Goal: Task Accomplishment & Management: Manage account settings

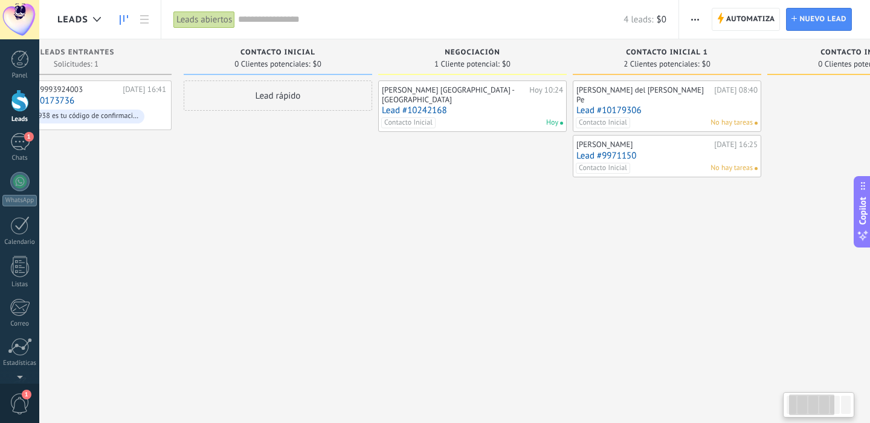
scroll to position [0, 79]
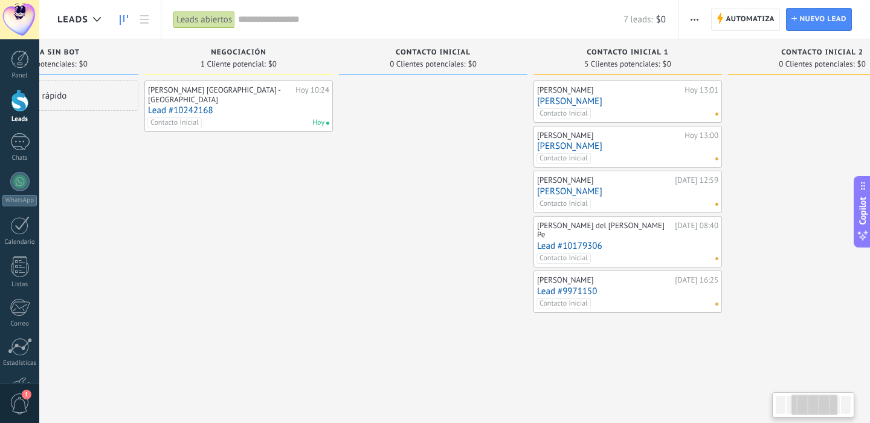
scroll to position [0, 311]
click at [21, 147] on div at bounding box center [19, 142] width 19 height 18
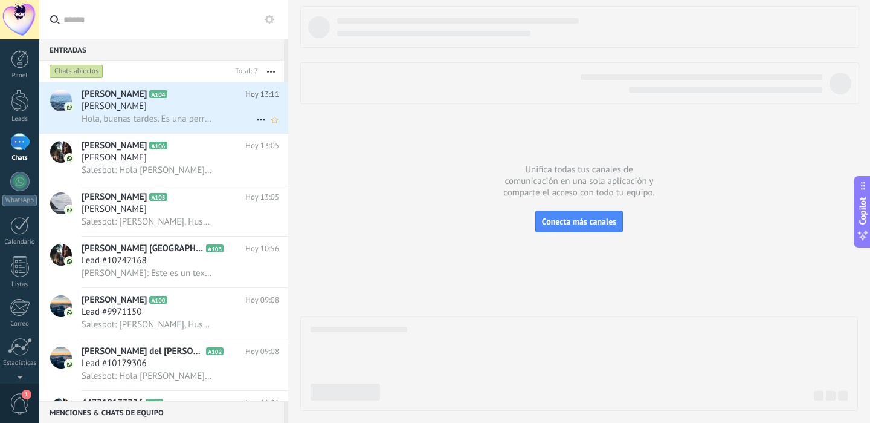
click at [215, 117] on div "Hola, buenas tardes. Es una perrita Bóxer, con alergia al pollo" at bounding box center [181, 118] width 198 height 13
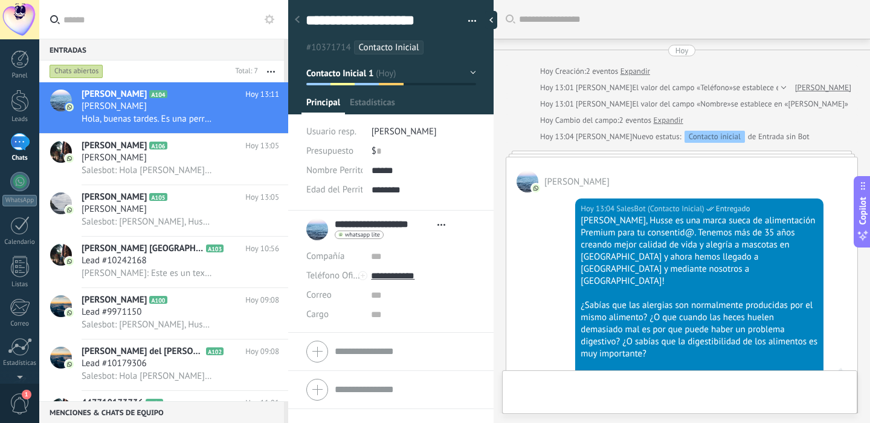
scroll to position [294, 0]
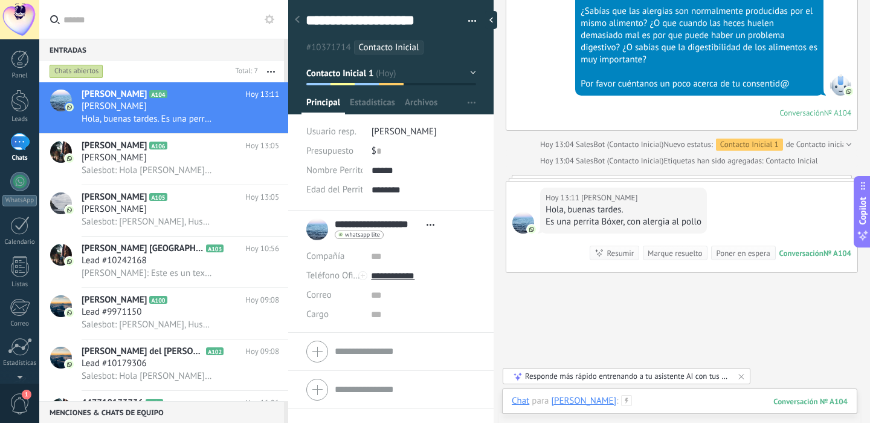
click at [682, 403] on div at bounding box center [680, 413] width 336 height 36
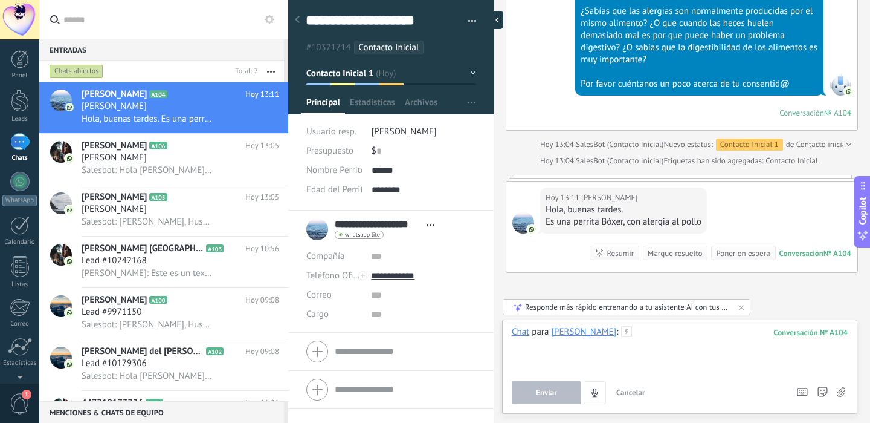
click at [495, 22] on div at bounding box center [494, 20] width 18 height 18
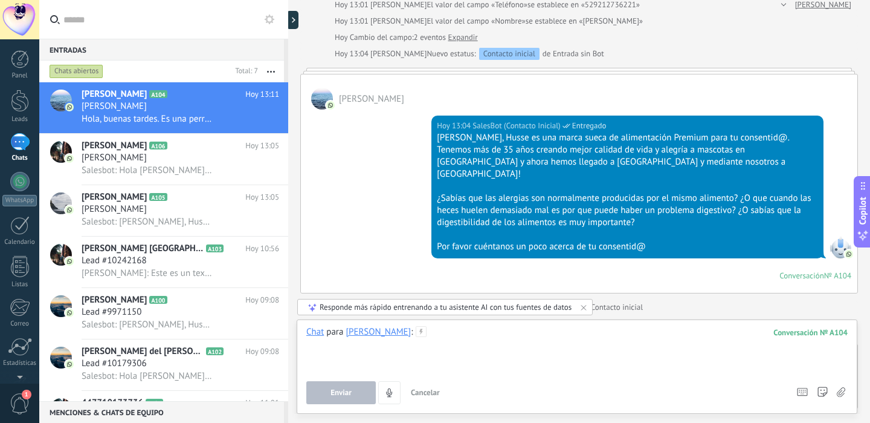
scroll to position [267, 0]
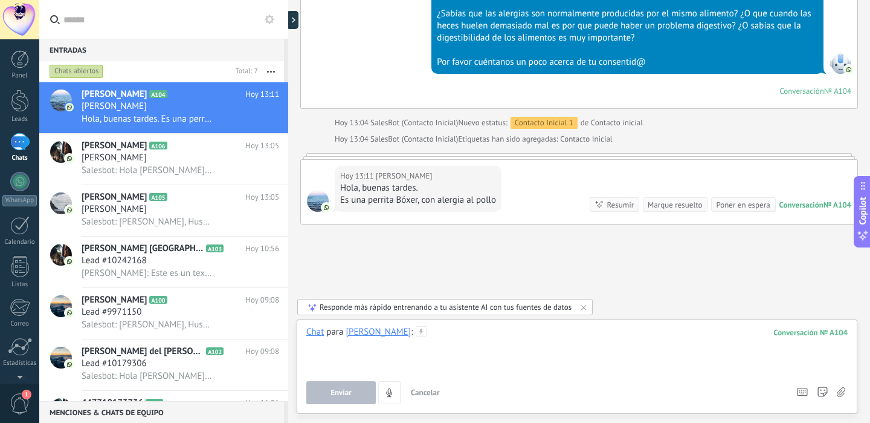
click at [481, 338] on div at bounding box center [577, 349] width 542 height 46
click at [483, 334] on div at bounding box center [577, 349] width 542 height 46
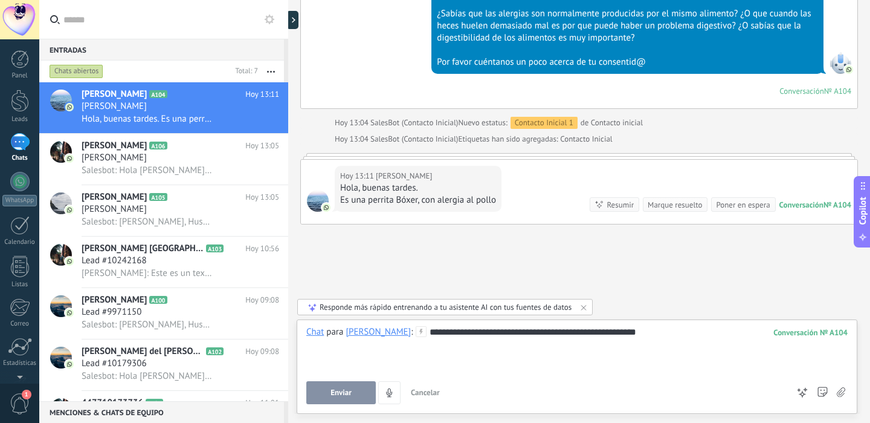
click at [545, 330] on div "**********" at bounding box center [577, 349] width 542 height 46
click at [542, 330] on div "**********" at bounding box center [577, 349] width 542 height 46
click at [712, 326] on div "**********" at bounding box center [577, 349] width 542 height 46
click at [296, 17] on div at bounding box center [296, 20] width 18 height 18
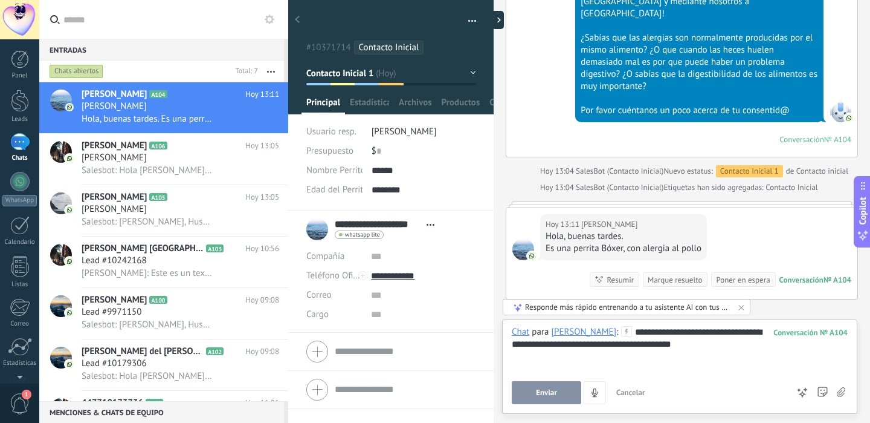
scroll to position [18, 0]
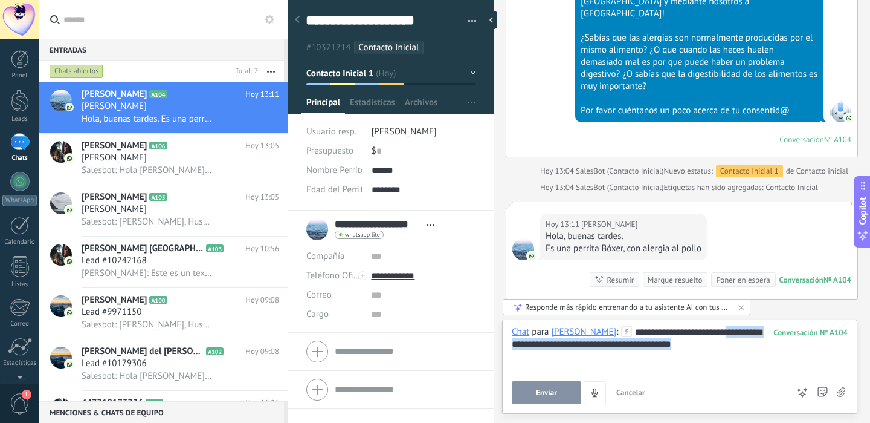
drag, startPoint x: 742, startPoint y: 347, endPoint x: 511, endPoint y: 347, distance: 230.9
click at [512, 347] on div "**********" at bounding box center [680, 349] width 336 height 46
click at [172, 151] on icon at bounding box center [177, 146] width 12 height 12
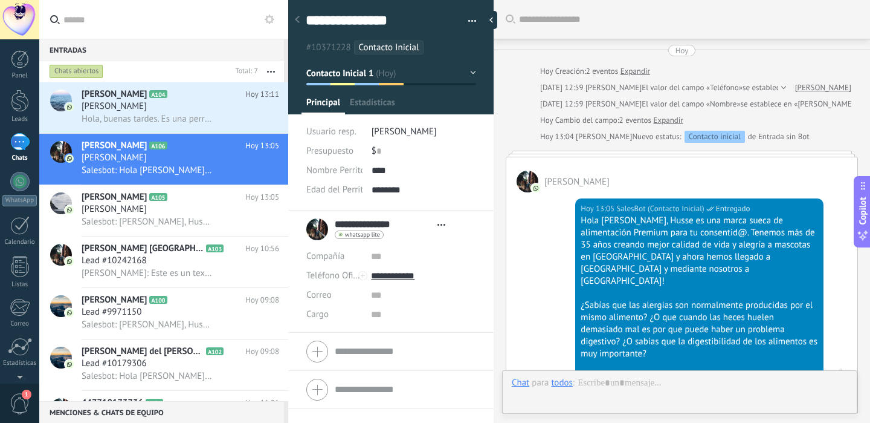
scroll to position [70, 0]
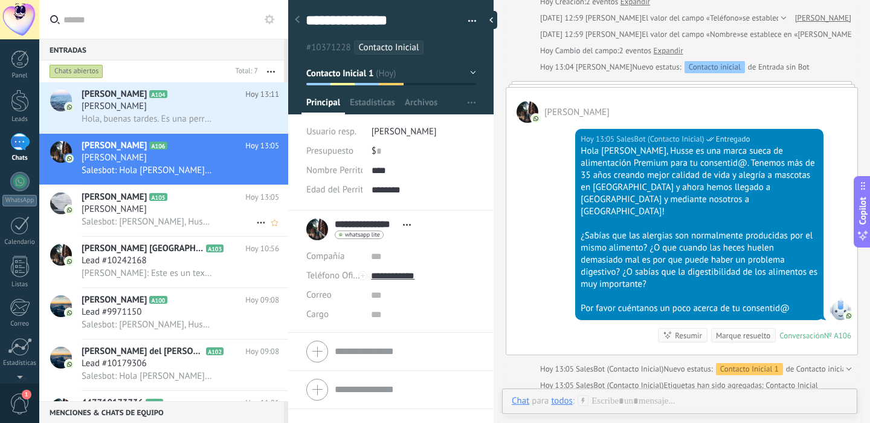
click at [219, 199] on h2 "Brian Bravo A105" at bounding box center [164, 197] width 164 height 12
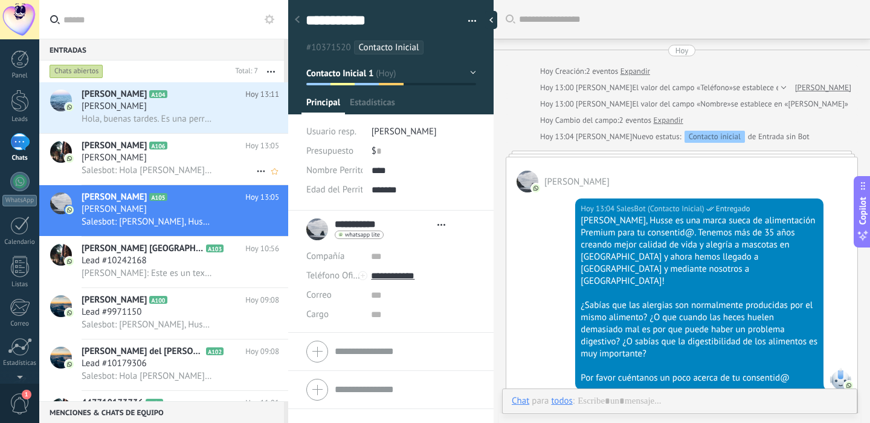
scroll to position [70, 0]
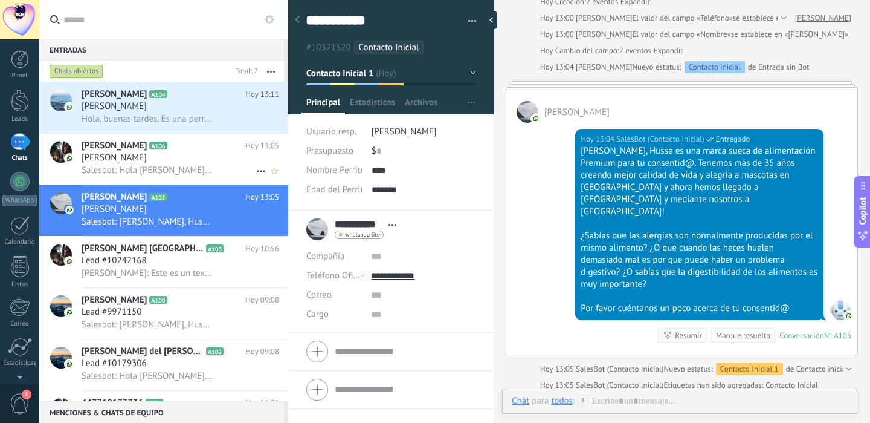
click at [224, 155] on div "Eira S Salguero" at bounding box center [181, 158] width 198 height 12
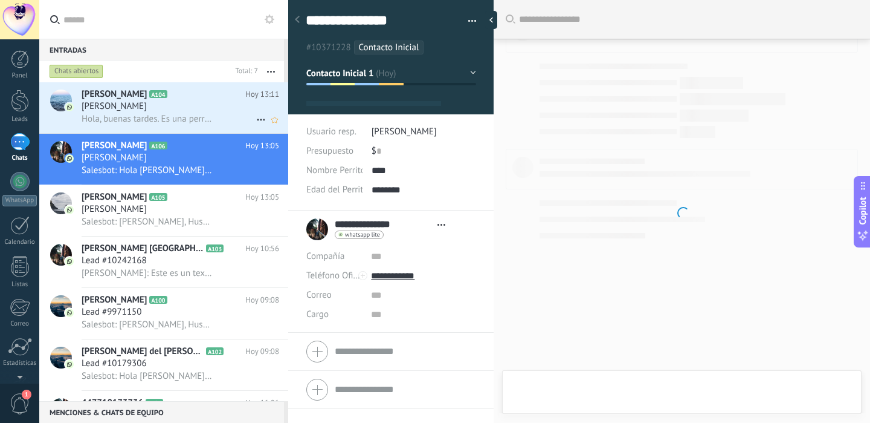
scroll to position [18, 0]
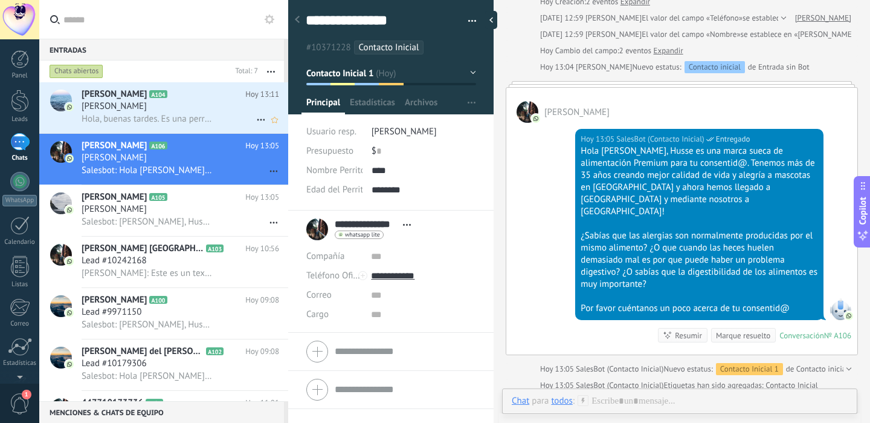
click at [217, 94] on h2 "Mirna Estela Cordero A104" at bounding box center [164, 94] width 164 height 12
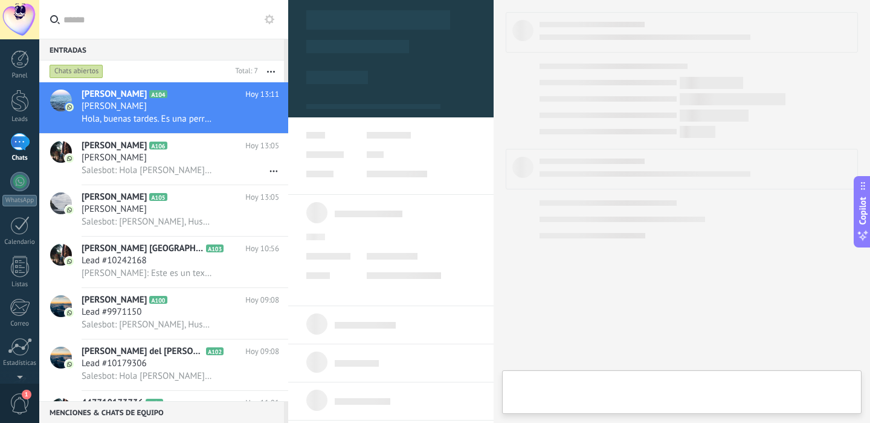
type textarea "**********"
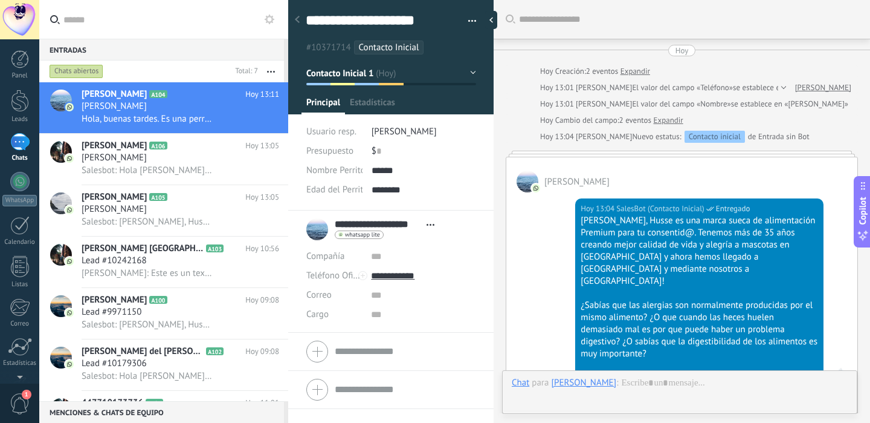
scroll to position [342, 0]
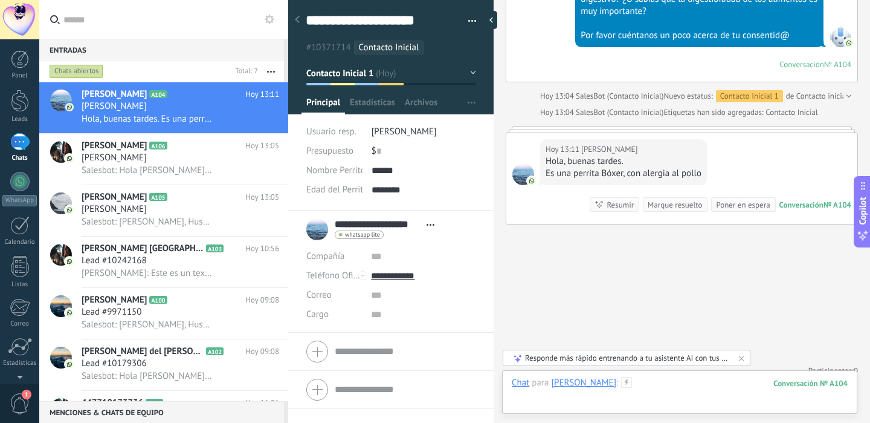
click at [701, 385] on div at bounding box center [680, 395] width 336 height 36
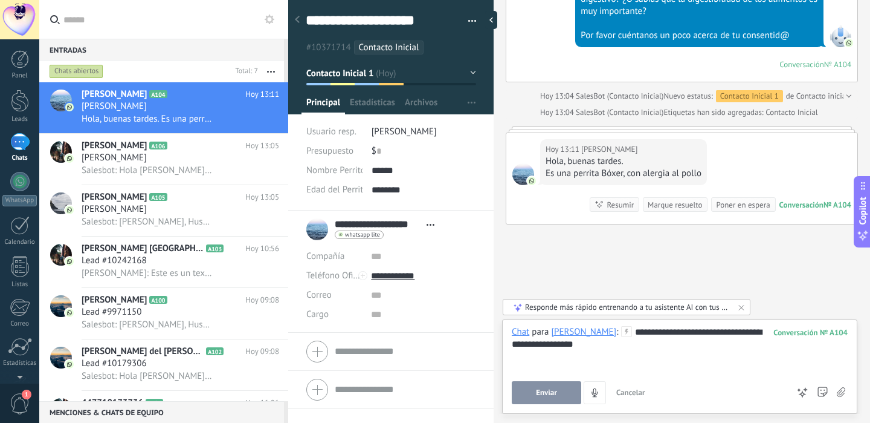
click at [567, 395] on button "Enviar" at bounding box center [547, 392] width 70 height 23
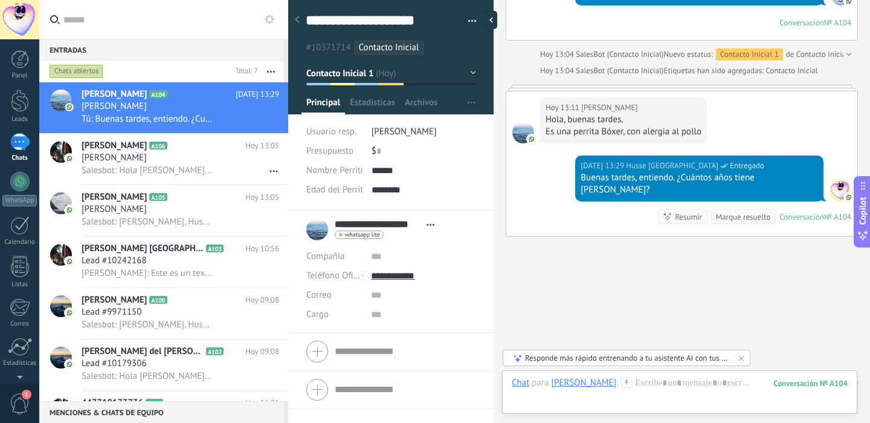
click at [443, 69] on button "Contacto Inicial 1" at bounding box center [391, 73] width 170 height 22
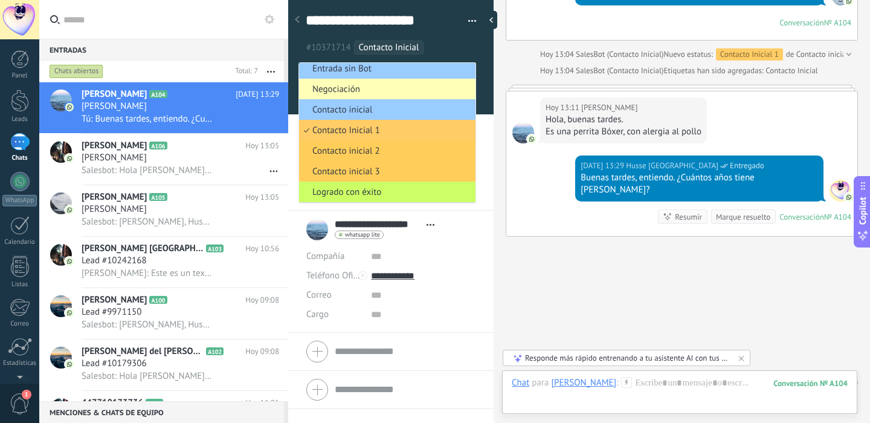
click at [404, 87] on span "Negociación" at bounding box center [385, 88] width 173 height 11
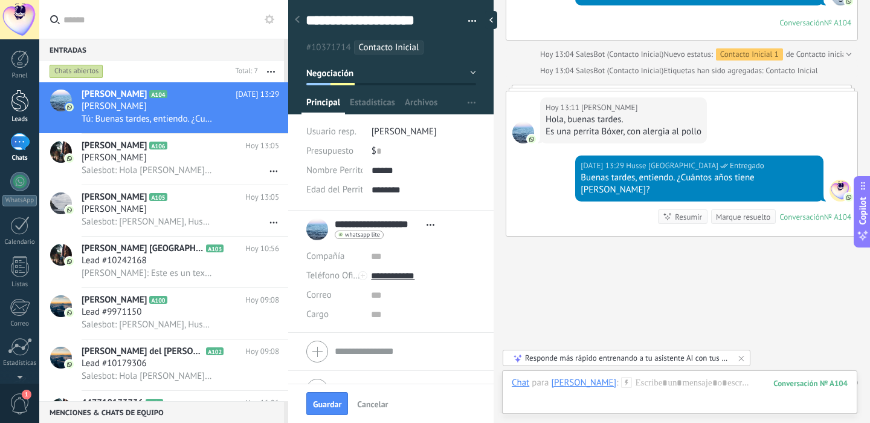
click at [15, 94] on div at bounding box center [20, 100] width 18 height 22
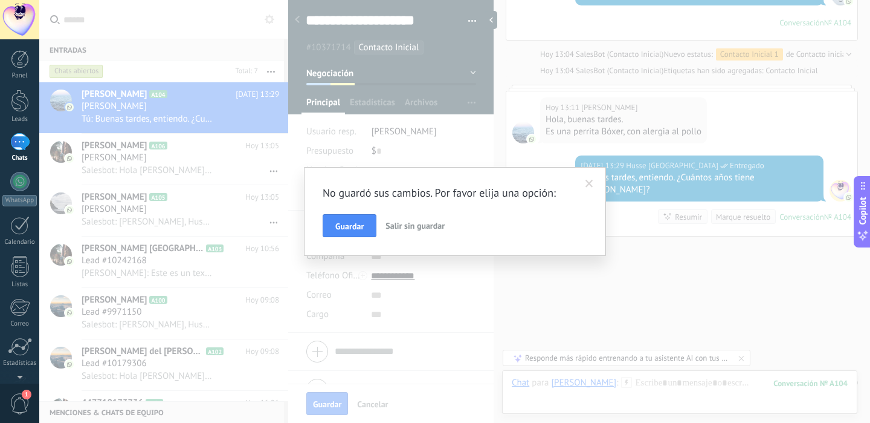
click at [586, 178] on span at bounding box center [590, 183] width 20 height 21
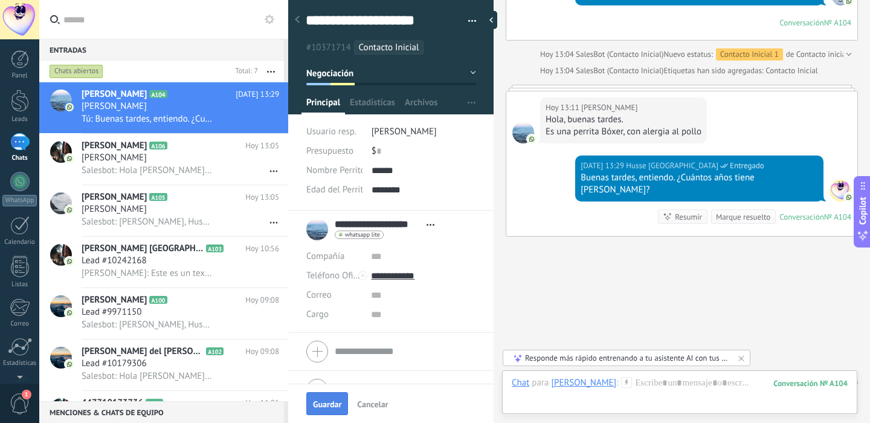
click at [331, 401] on span "Guardar" at bounding box center [327, 404] width 28 height 8
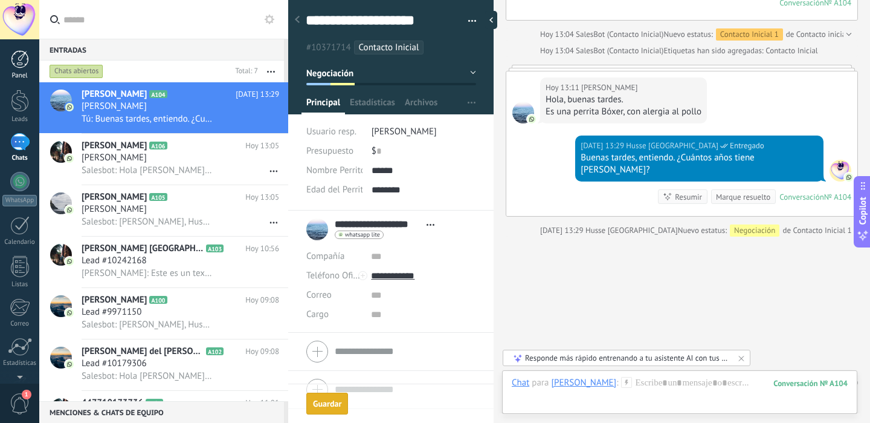
click at [15, 59] on div at bounding box center [20, 59] width 18 height 18
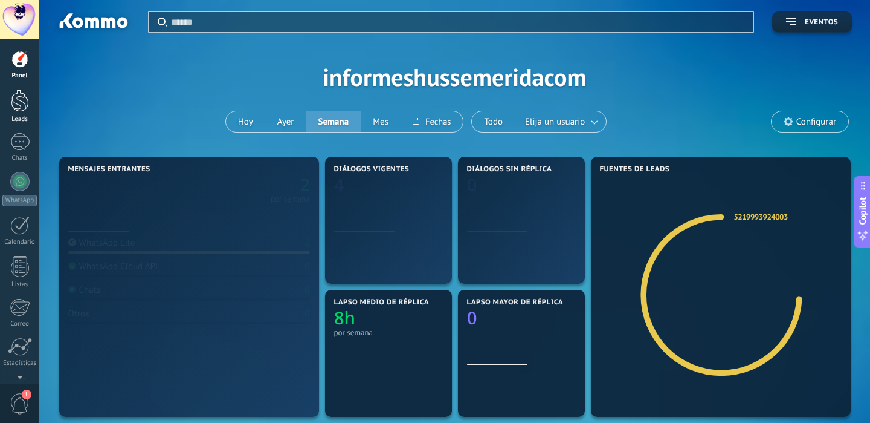
click at [25, 108] on div at bounding box center [20, 100] width 18 height 22
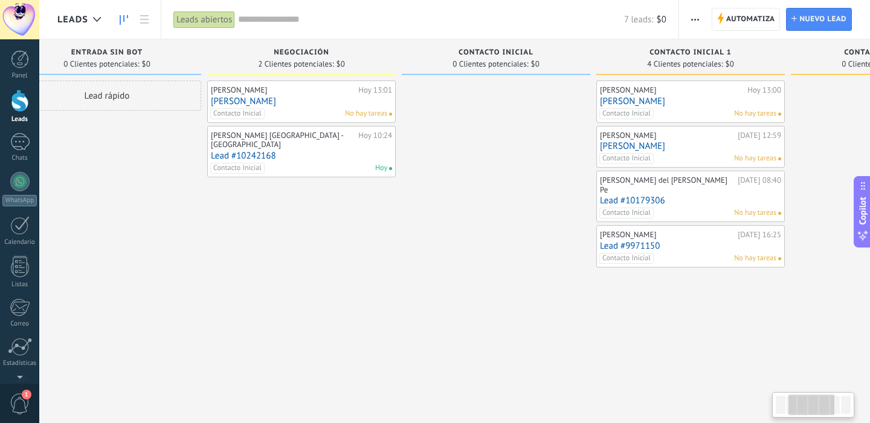
scroll to position [0, 276]
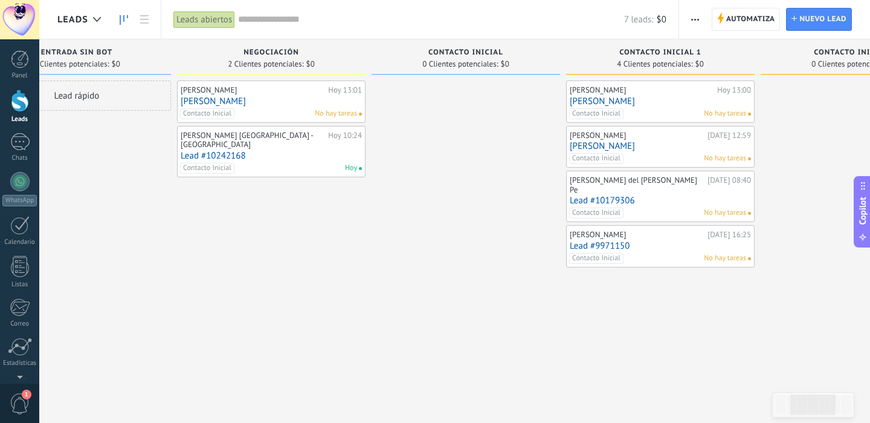
click at [655, 182] on div "[PERSON_NAME] del [PERSON_NAME] Pe" at bounding box center [637, 184] width 135 height 19
click at [633, 175] on div "[PERSON_NAME] del [PERSON_NAME] Pe" at bounding box center [637, 184] width 135 height 19
click at [16, 140] on div at bounding box center [19, 142] width 19 height 18
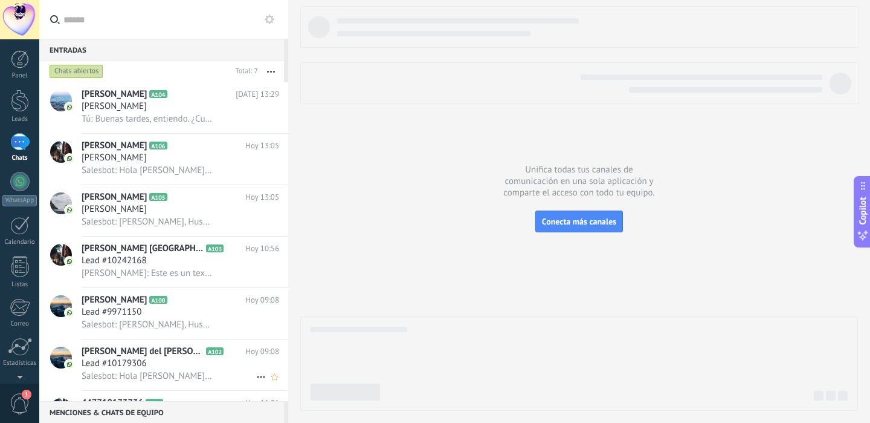
click at [227, 357] on icon at bounding box center [233, 351] width 12 height 12
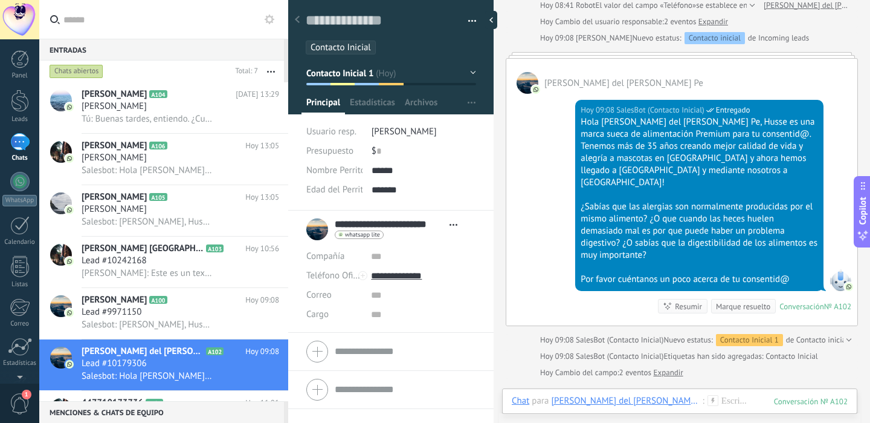
scroll to position [152, 0]
click at [201, 305] on h2 "Luis Loranca A100" at bounding box center [164, 300] width 164 height 12
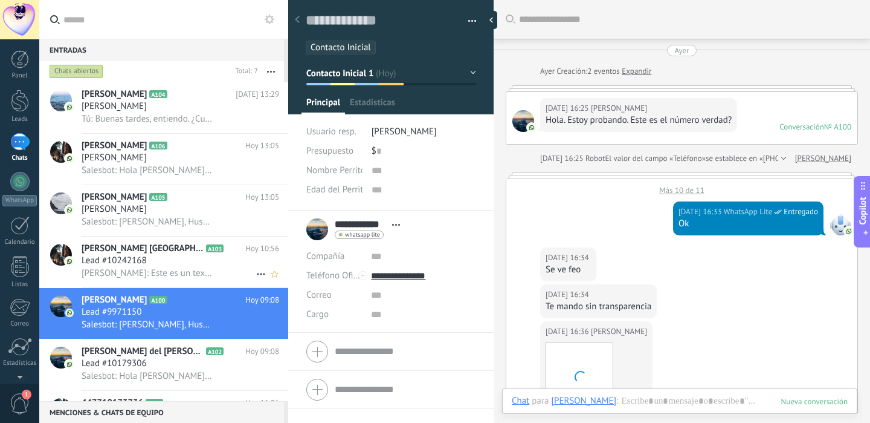
scroll to position [709, 0]
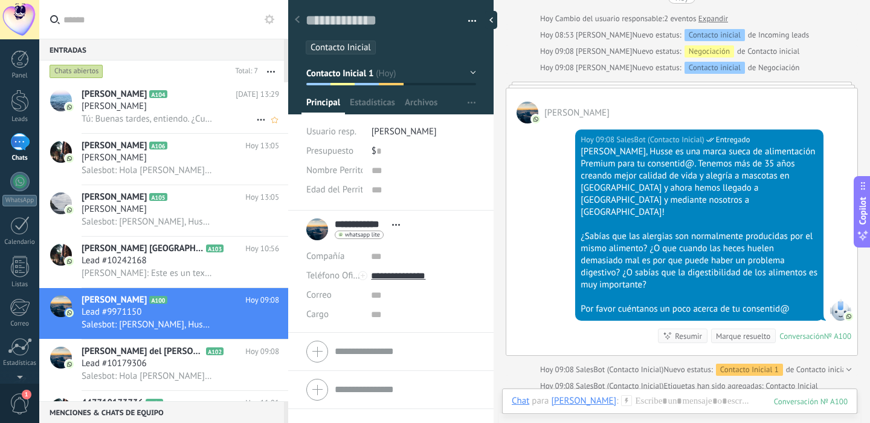
click at [217, 105] on div "Mirna Estela Cordero" at bounding box center [181, 106] width 198 height 12
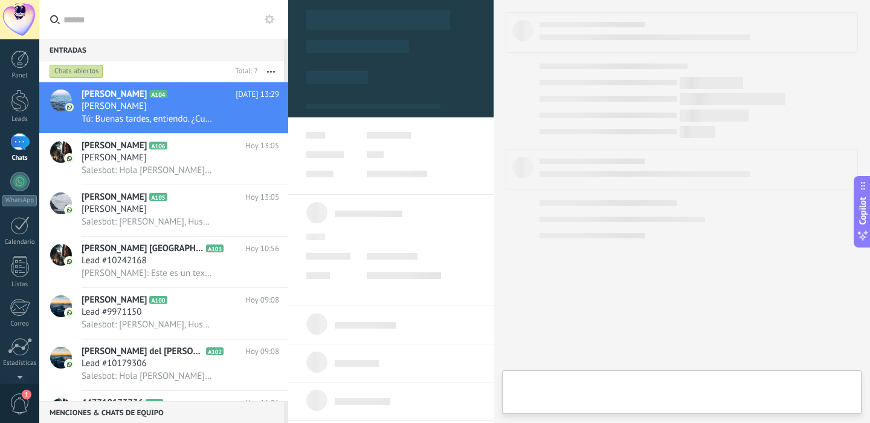
type textarea "**********"
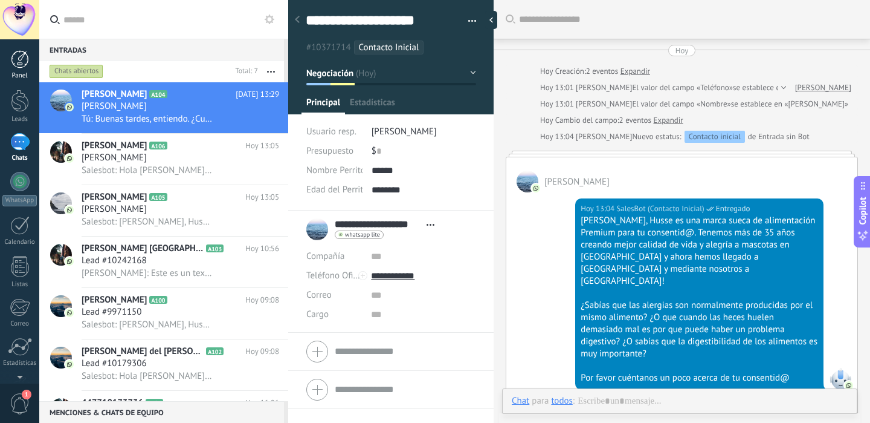
scroll to position [349, 0]
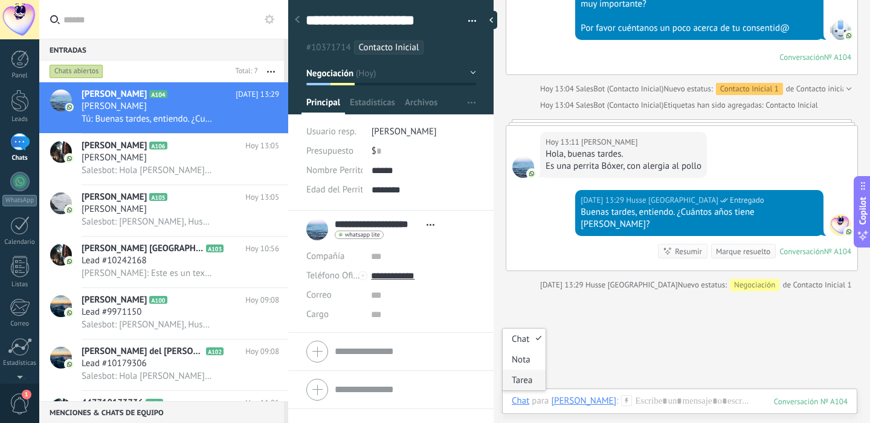
click at [531, 377] on div "Tarea" at bounding box center [524, 379] width 43 height 21
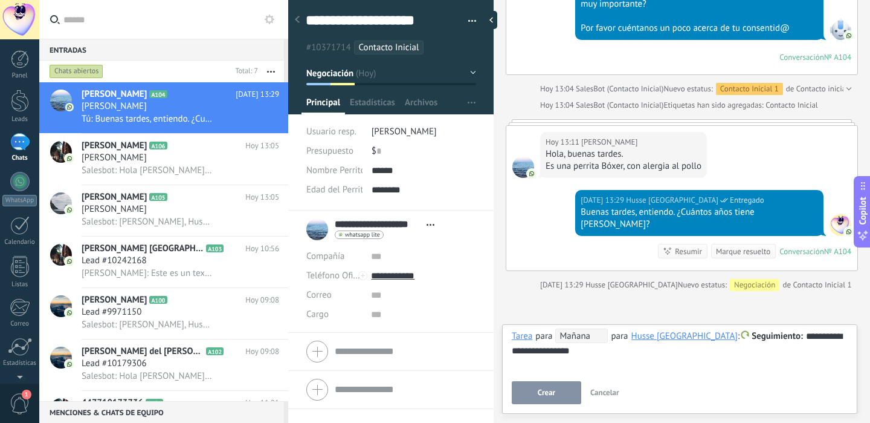
click at [550, 392] on span "Crear" at bounding box center [547, 392] width 18 height 8
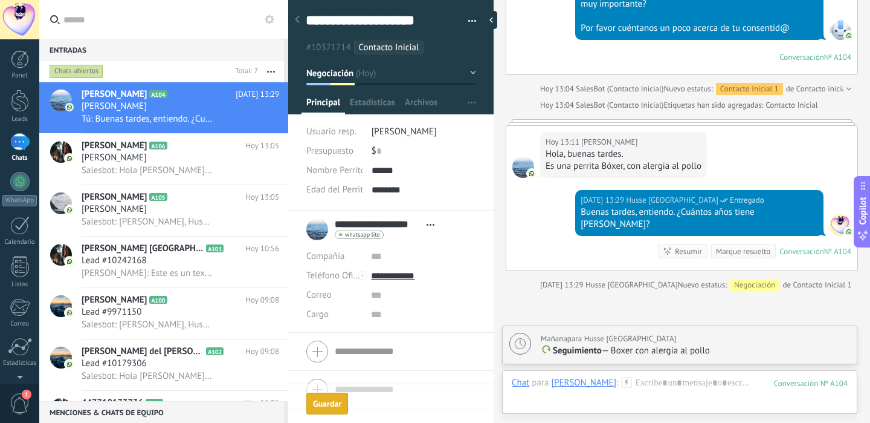
scroll to position [446, 0]
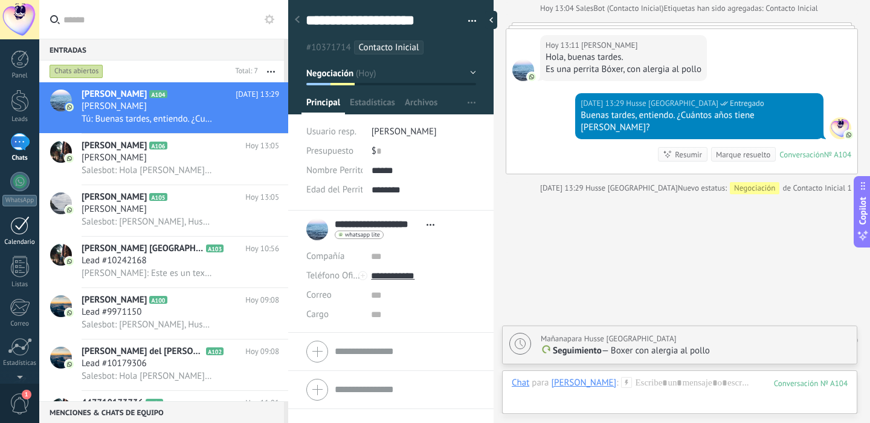
click at [21, 227] on div at bounding box center [19, 225] width 19 height 19
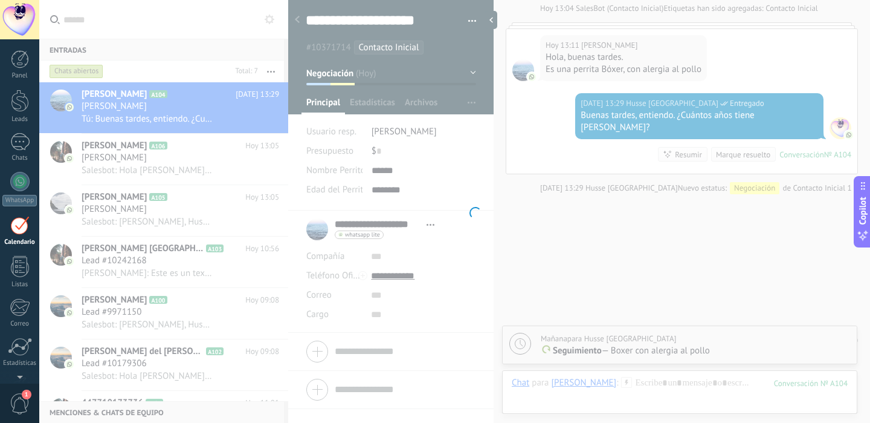
scroll to position [35, 0]
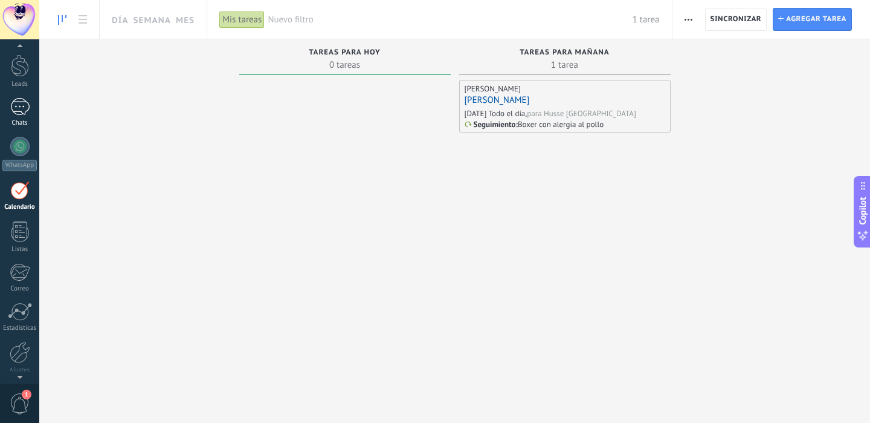
click at [15, 106] on div at bounding box center [19, 107] width 19 height 18
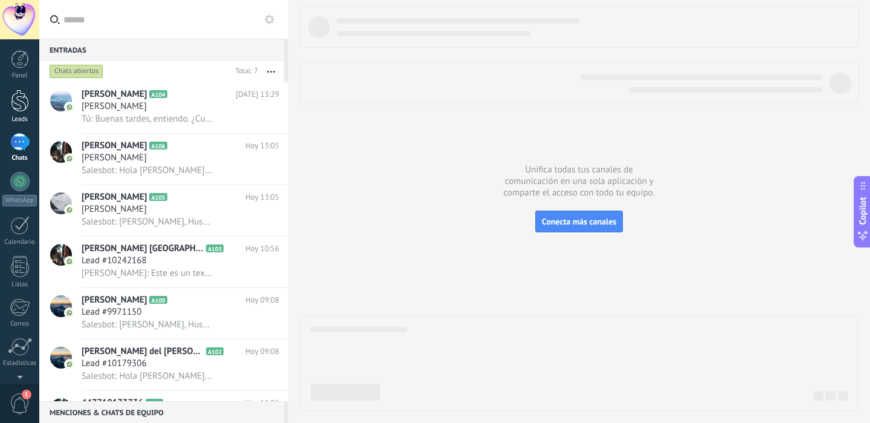
click at [16, 111] on div at bounding box center [20, 100] width 18 height 22
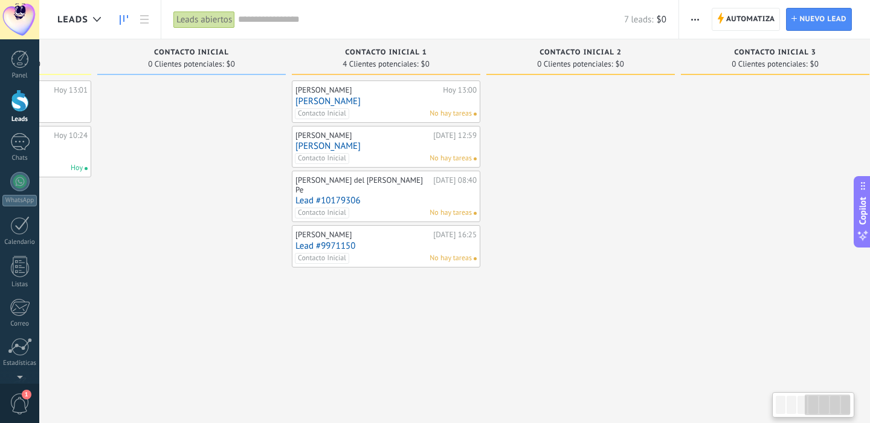
scroll to position [0, 568]
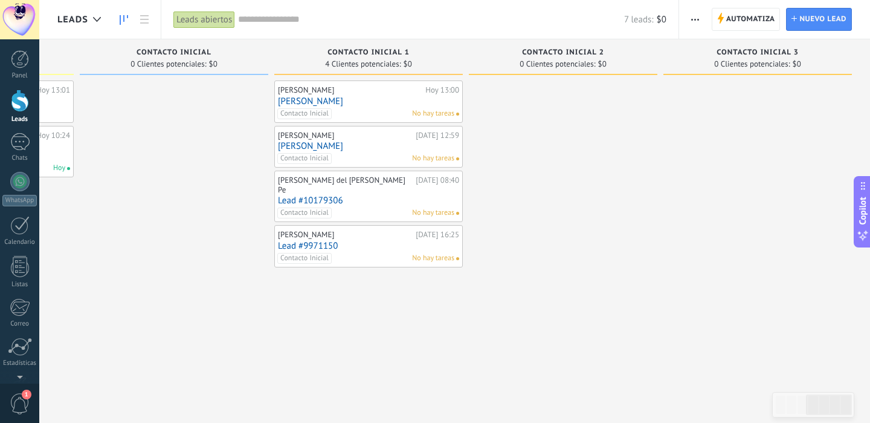
click at [557, 57] on div "Contacto inicial 2" at bounding box center [563, 53] width 177 height 10
click at [560, 53] on span "Contacto inicial 2" at bounding box center [563, 52] width 82 height 8
click at [754, 22] on span "Automatiza" at bounding box center [751, 19] width 49 height 22
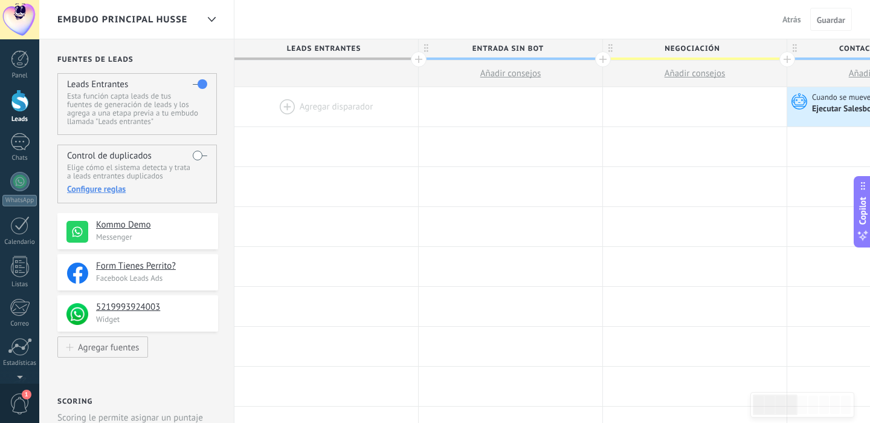
click at [788, 15] on span "Atrás" at bounding box center [792, 19] width 19 height 11
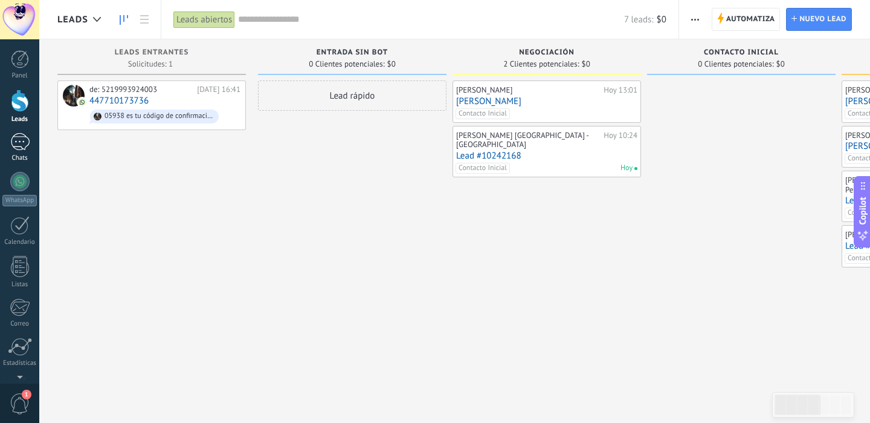
click at [25, 143] on div at bounding box center [19, 142] width 19 height 18
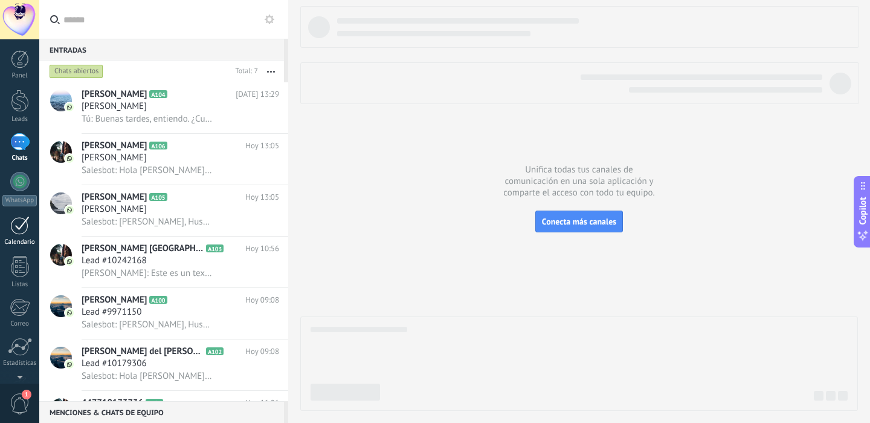
click at [23, 230] on div at bounding box center [19, 225] width 19 height 19
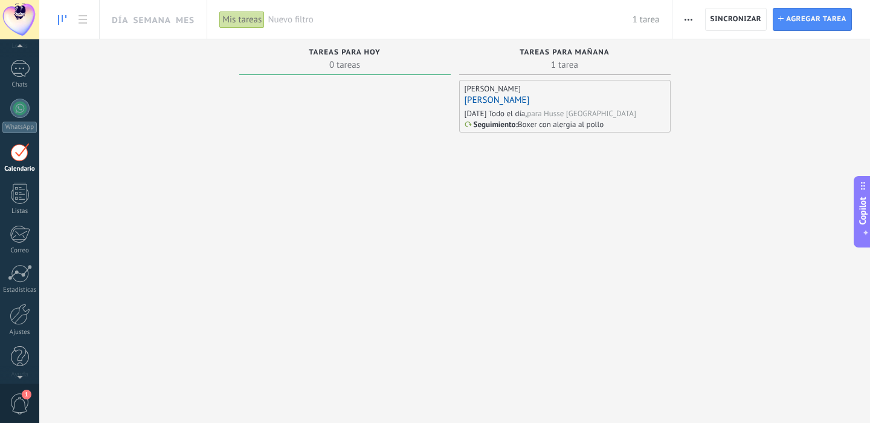
scroll to position [35, 0]
click at [24, 405] on span "1" at bounding box center [20, 403] width 21 height 21
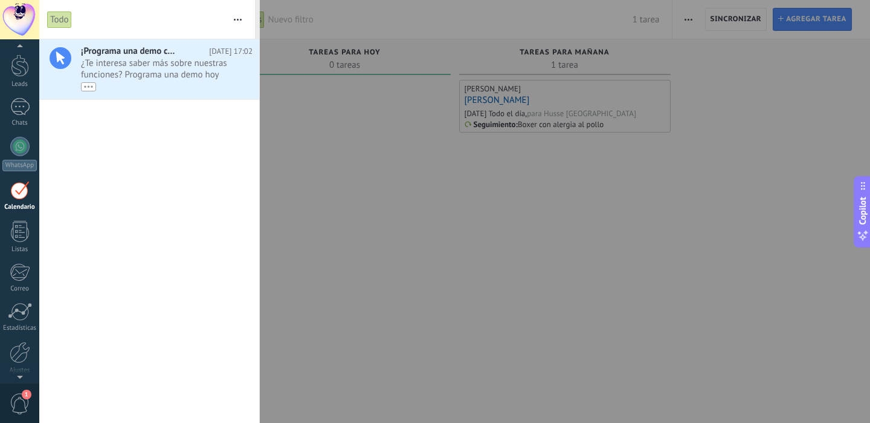
click at [352, 256] on div at bounding box center [435, 211] width 870 height 423
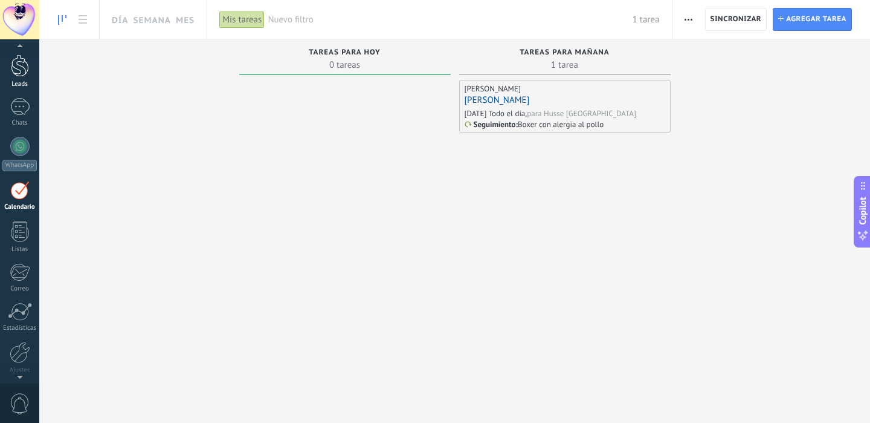
click at [26, 79] on link "Leads" at bounding box center [19, 71] width 39 height 34
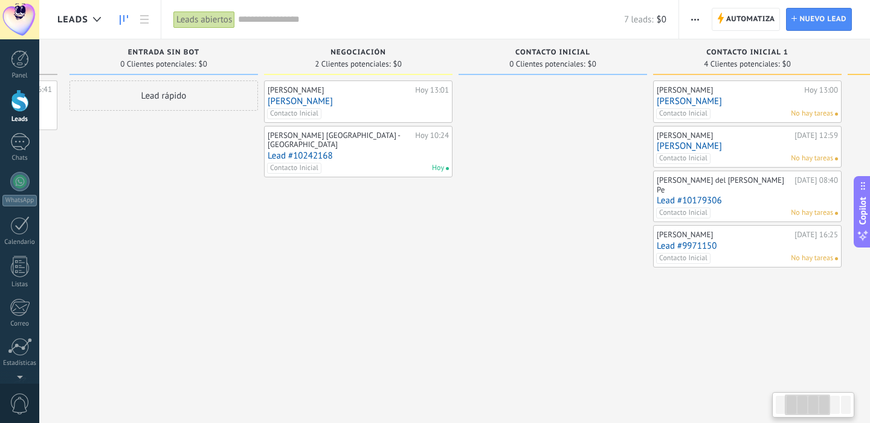
scroll to position [0, 191]
click at [161, 199] on div "Lead rápido" at bounding box center [161, 212] width 189 height 265
click at [519, 290] on div at bounding box center [550, 212] width 189 height 265
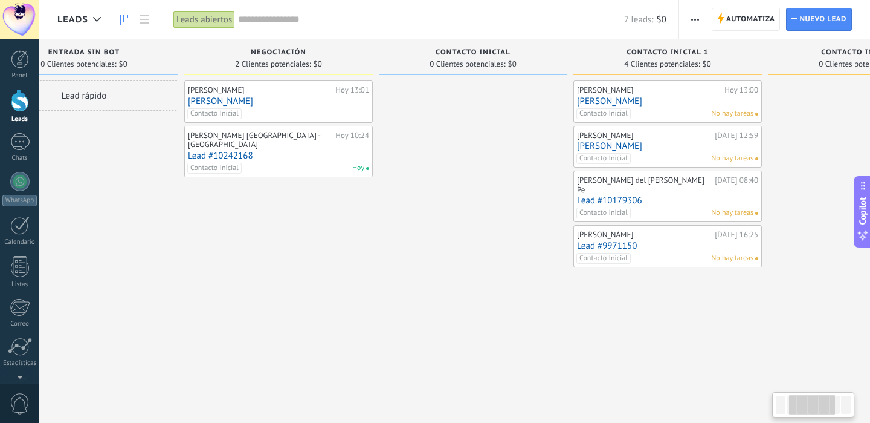
scroll to position [0, 269]
click at [24, 73] on div "Panel" at bounding box center [19, 76] width 35 height 8
